Goal: Navigation & Orientation: Find specific page/section

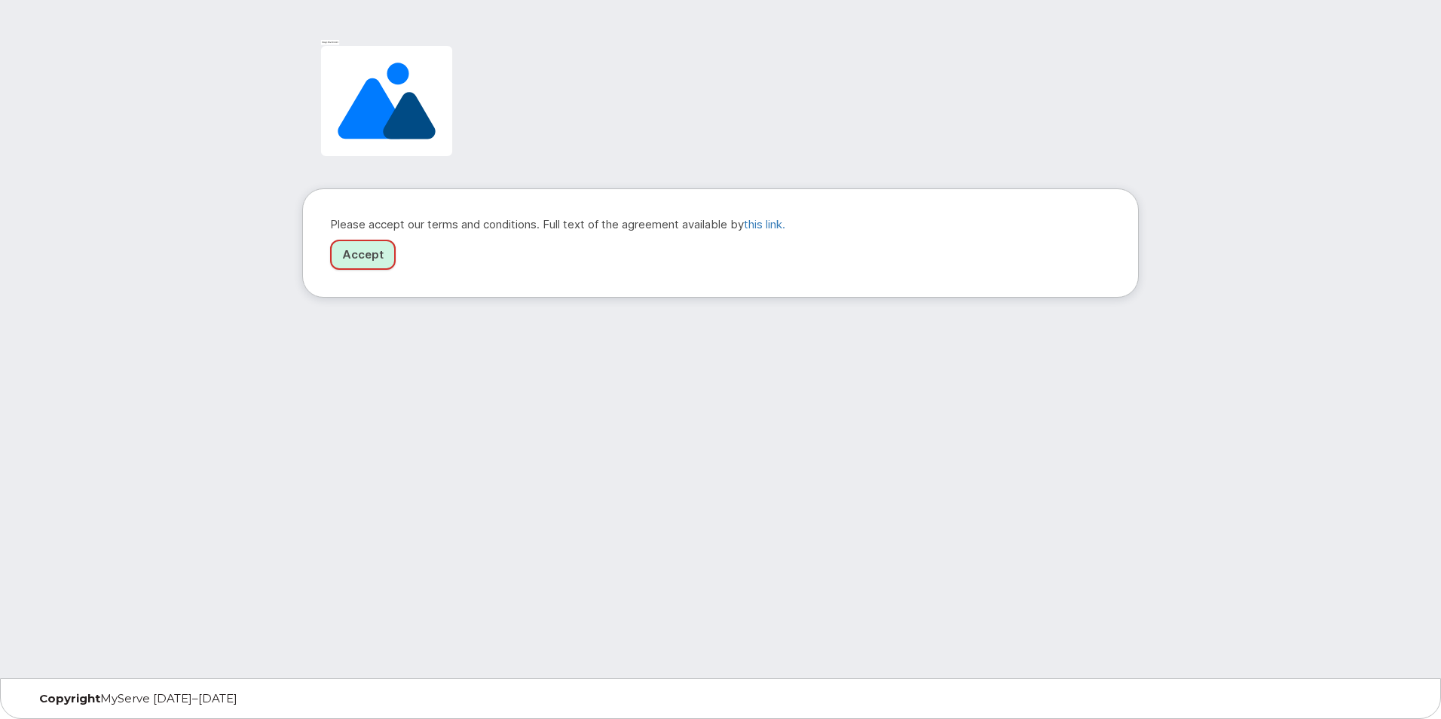
click at [378, 265] on link "Accept" at bounding box center [363, 255] width 66 height 31
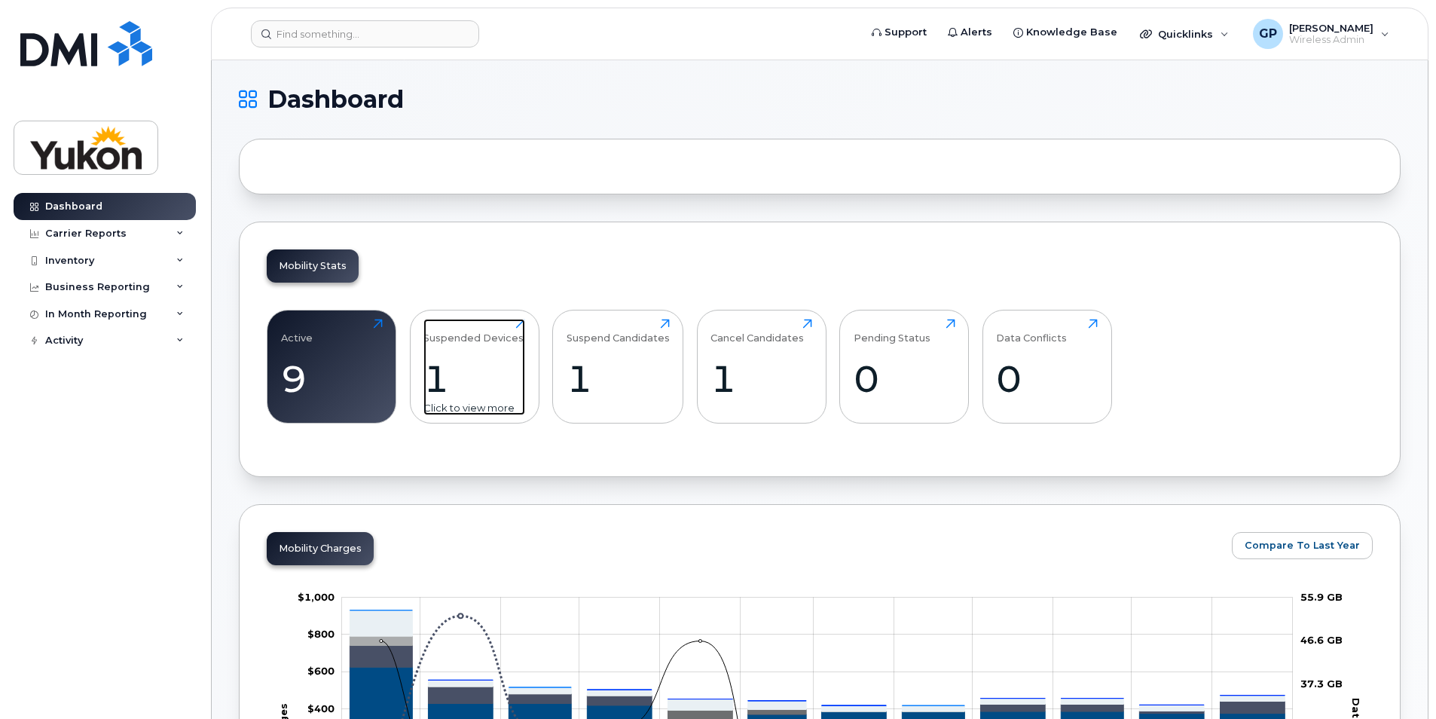
click at [462, 378] on div "1" at bounding box center [475, 378] width 102 height 44
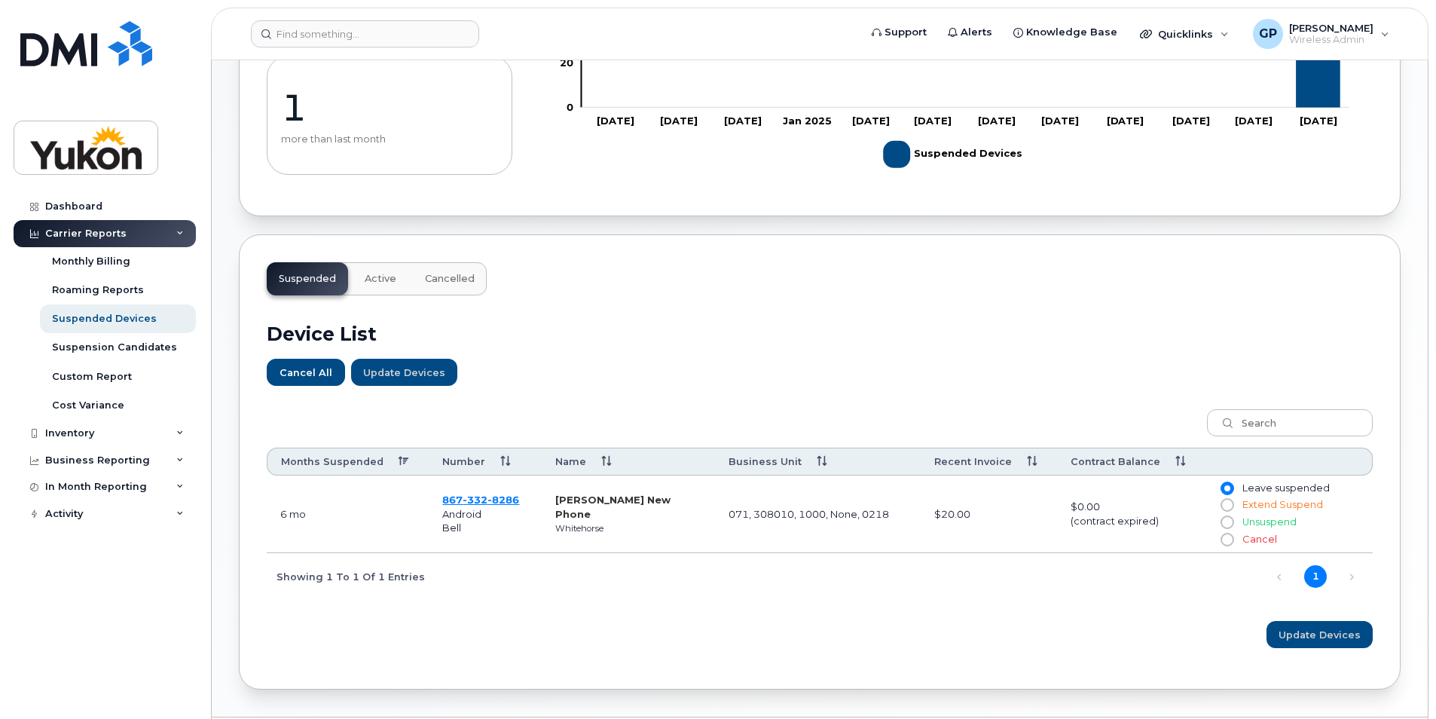
scroll to position [301, 0]
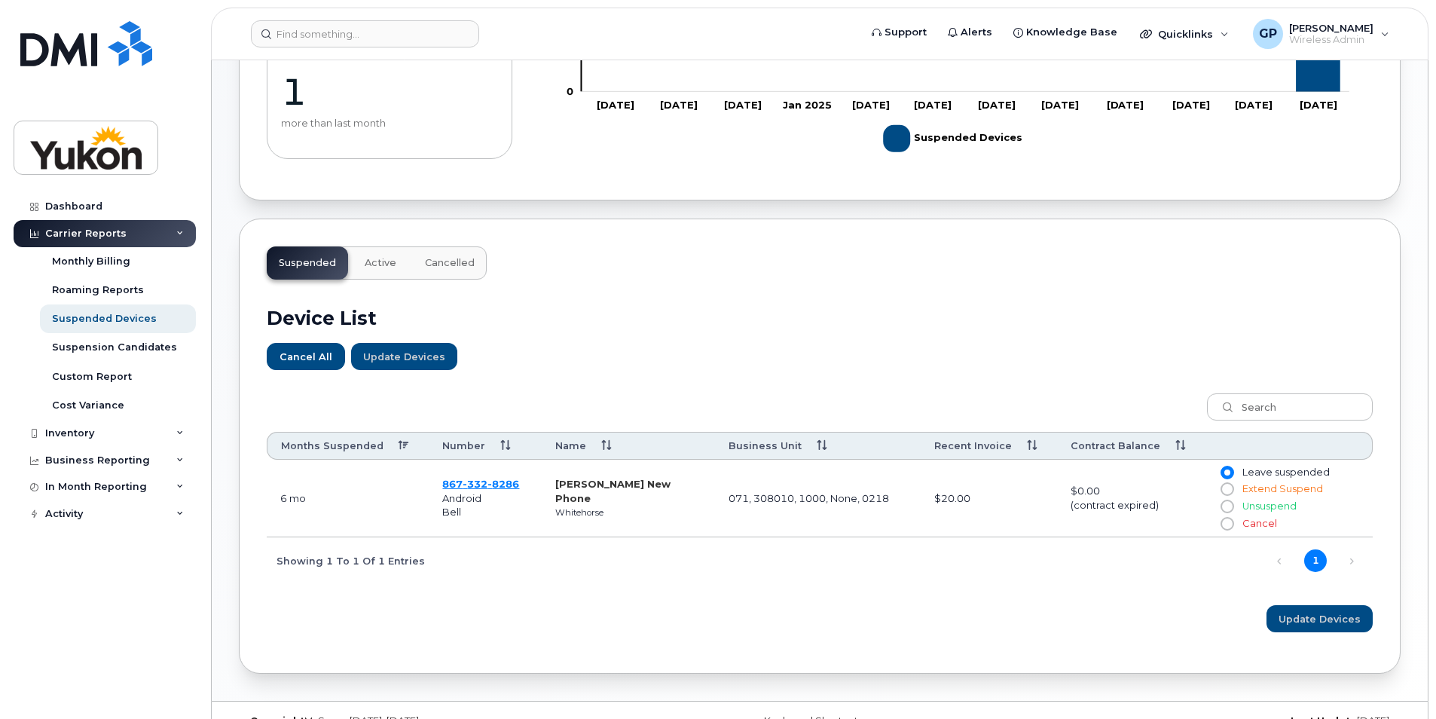
click at [136, 232] on div "Carrier Reports" at bounding box center [105, 233] width 182 height 27
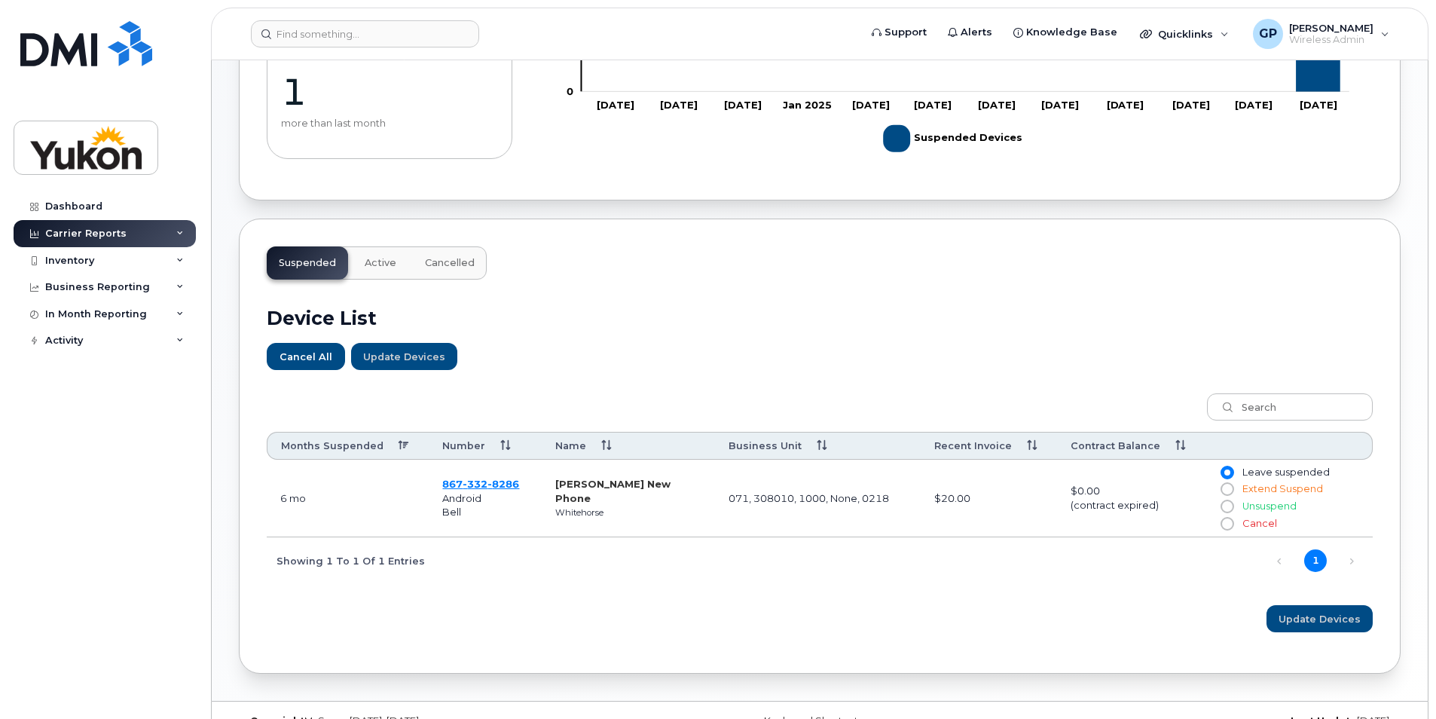
click at [136, 232] on div "Carrier Reports" at bounding box center [105, 233] width 182 height 27
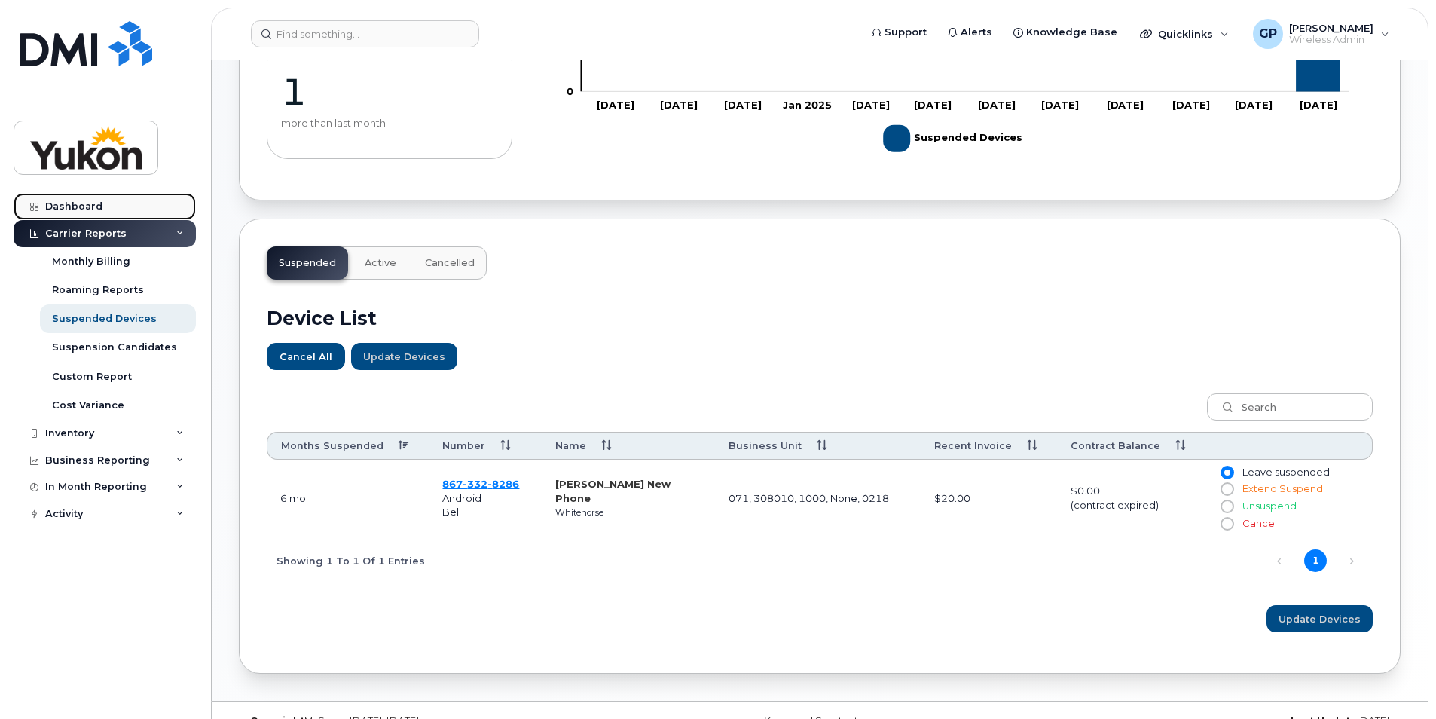
click at [99, 202] on div "Dashboard" at bounding box center [73, 206] width 57 height 12
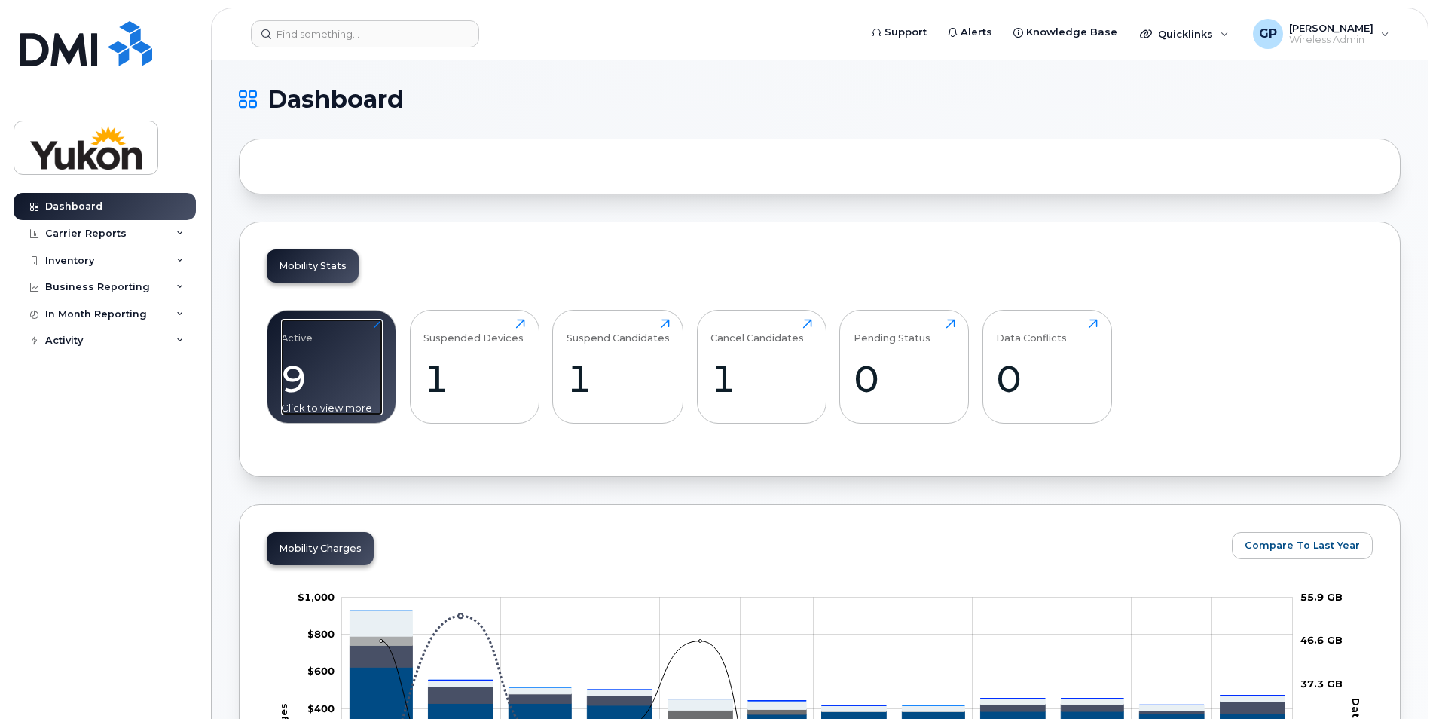
click at [321, 359] on div "9" at bounding box center [332, 378] width 102 height 44
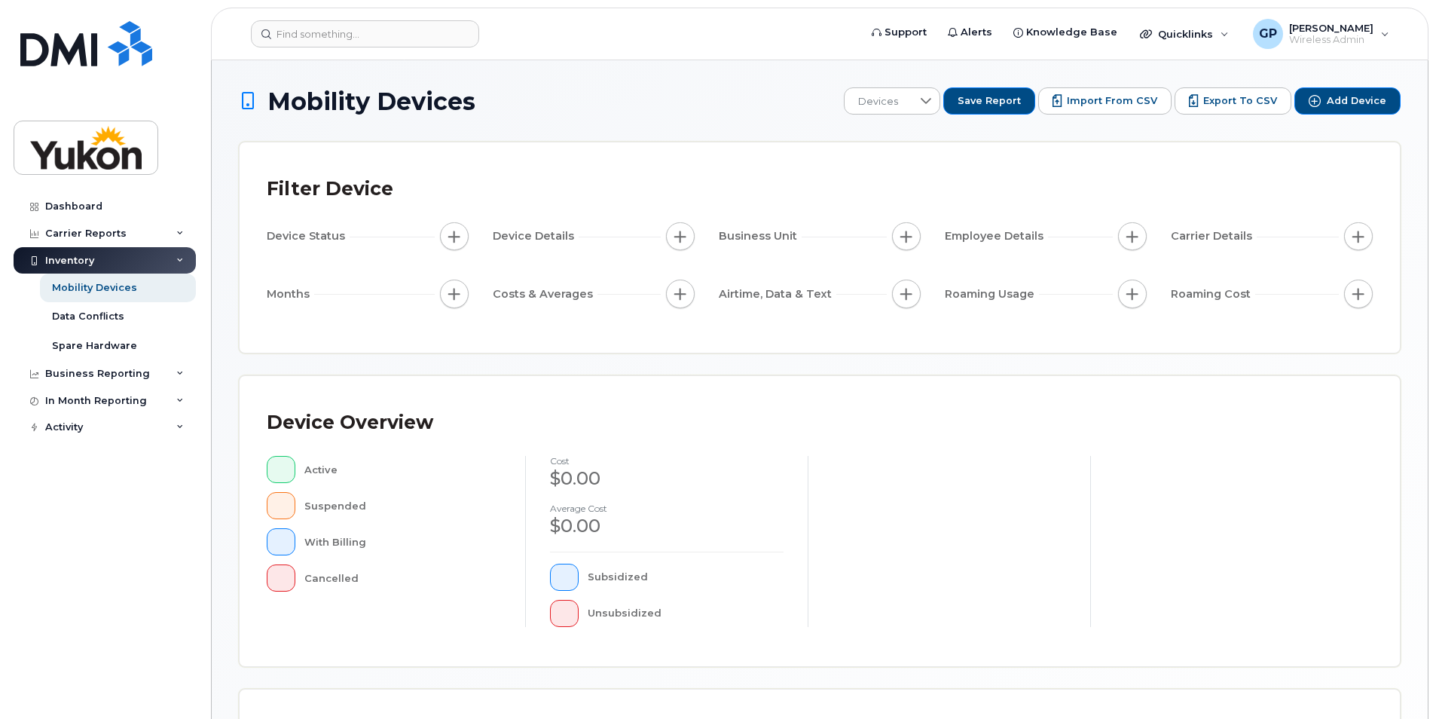
scroll to position [322, 0]
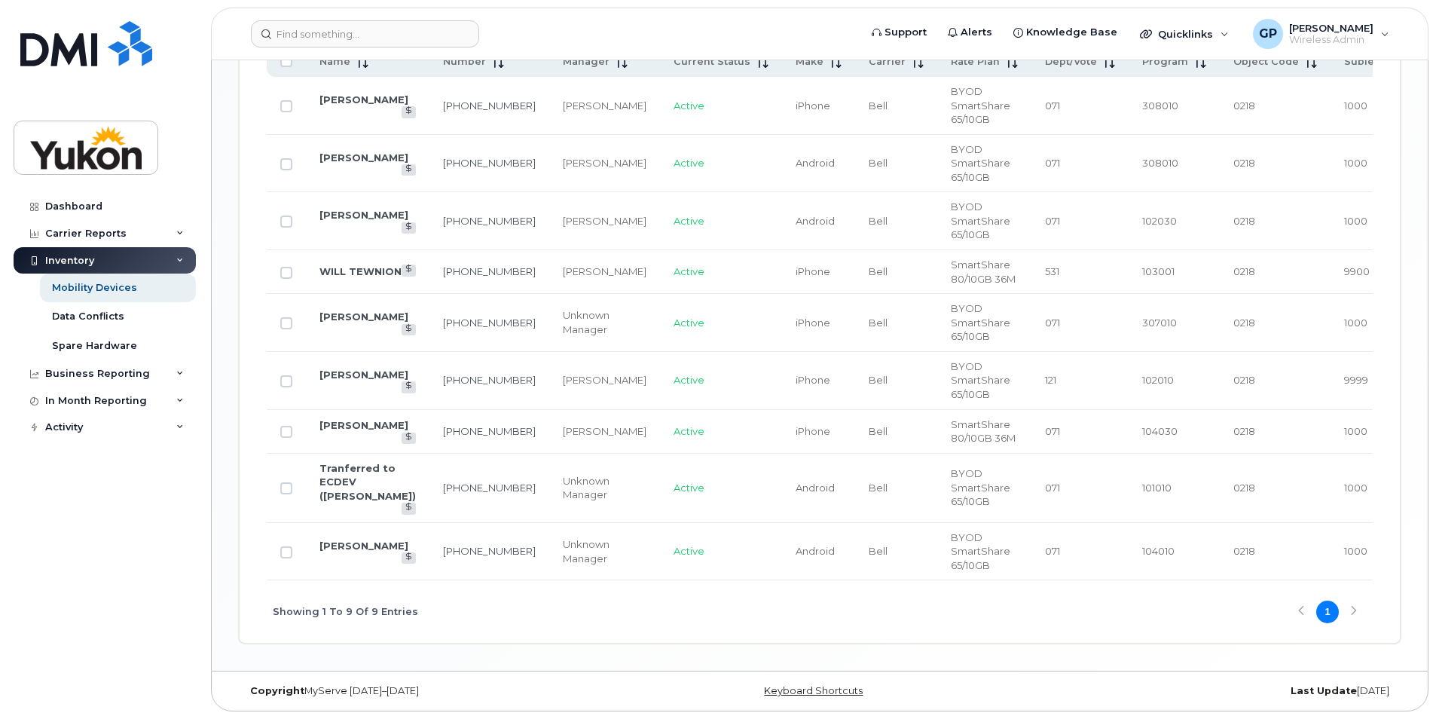
scroll to position [876, 0]
click at [181, 233] on icon at bounding box center [180, 234] width 8 height 8
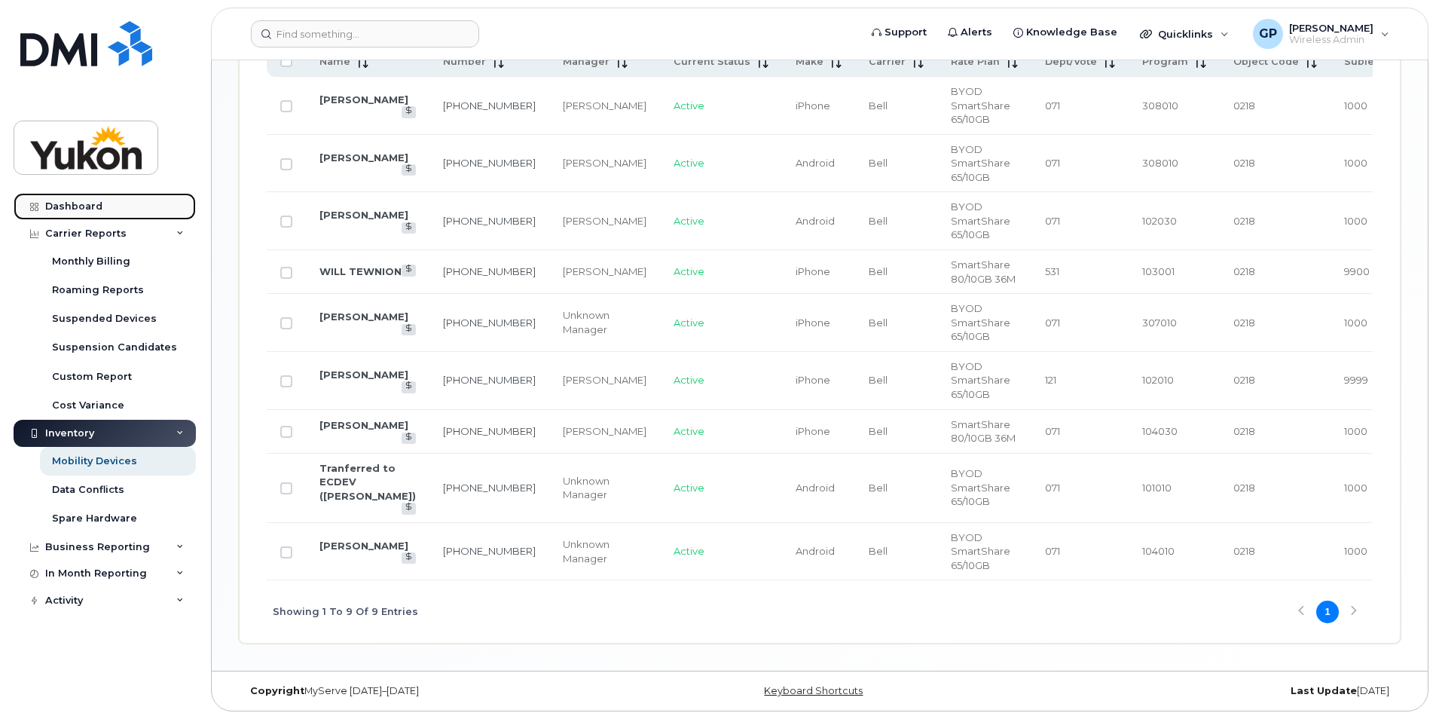
click at [123, 213] on link "Dashboard" at bounding box center [105, 206] width 182 height 27
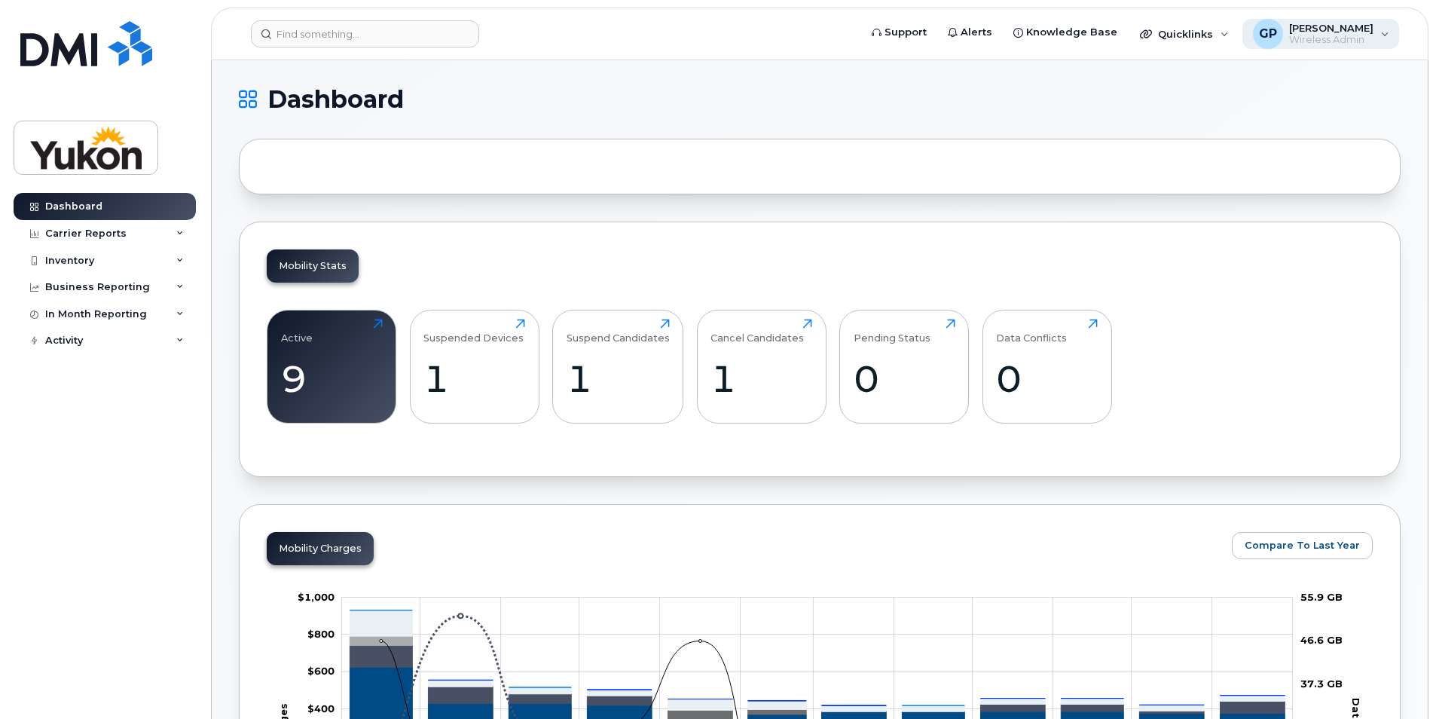
click at [1380, 42] on div "GP [PERSON_NAME] Wireless Admin" at bounding box center [1322, 34] width 158 height 30
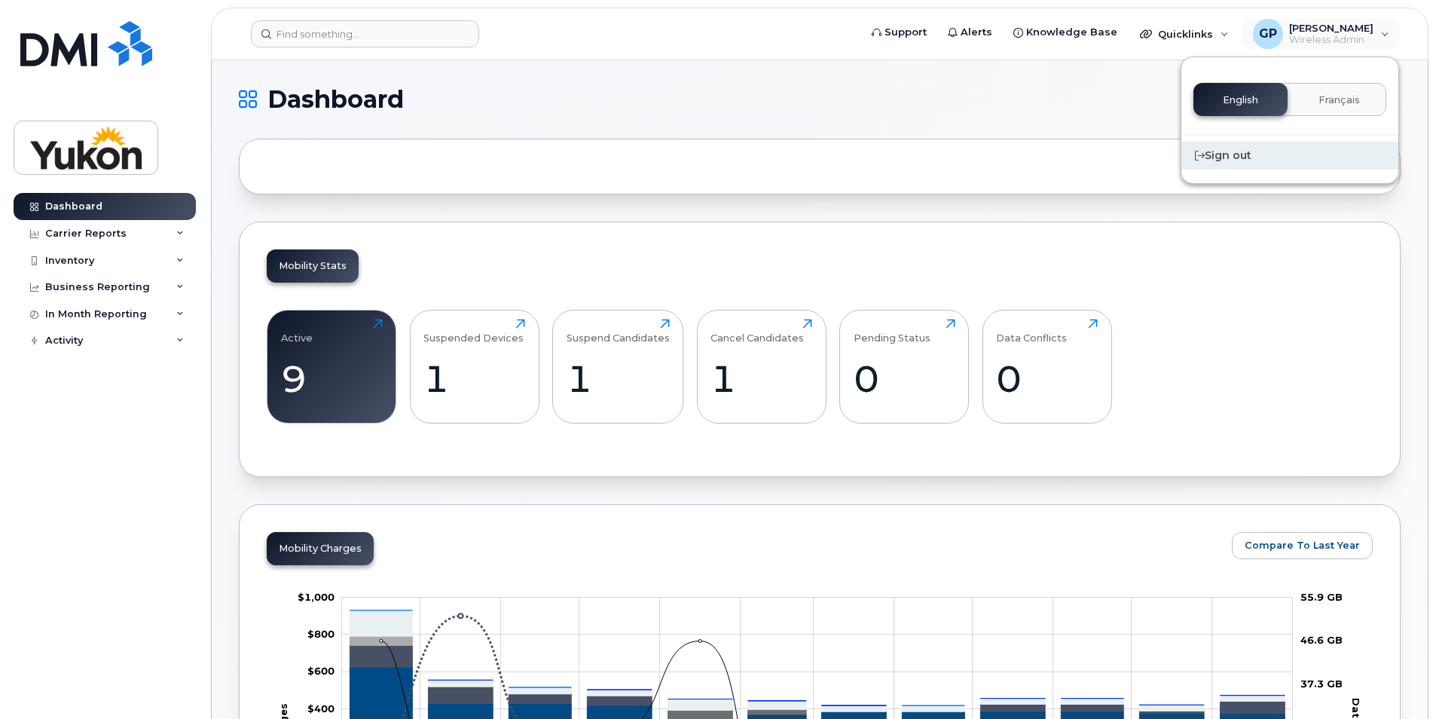
click at [1286, 153] on div "Sign out" at bounding box center [1290, 156] width 217 height 28
